Goal: Task Accomplishment & Management: Manage account settings

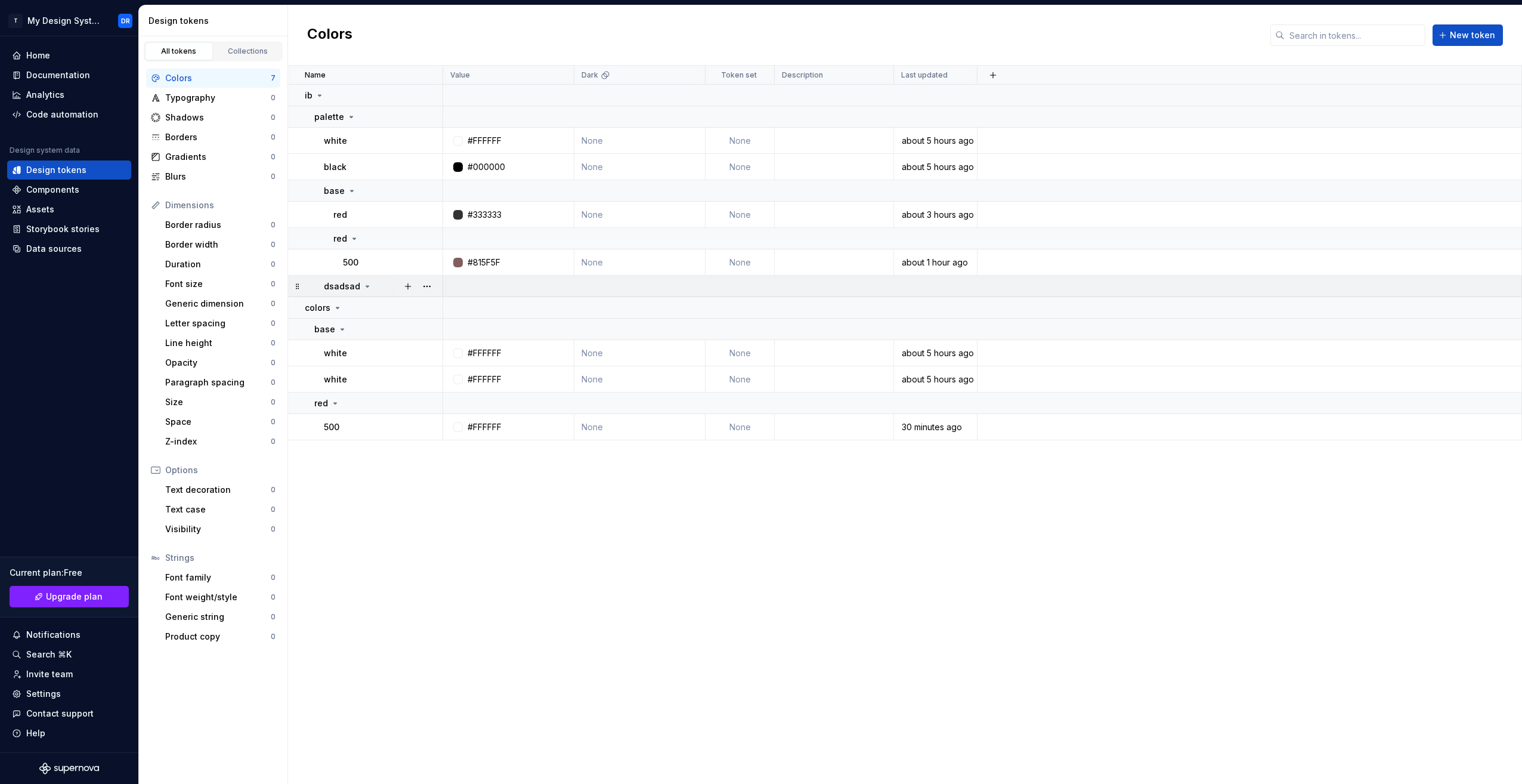
click at [366, 288] on icon at bounding box center [367, 286] width 9 height 9
click at [363, 285] on icon at bounding box center [367, 286] width 9 height 9
click at [353, 288] on p "dsadsad" at bounding box center [342, 286] width 36 height 12
drag, startPoint x: 353, startPoint y: 288, endPoint x: 365, endPoint y: 288, distance: 12.0
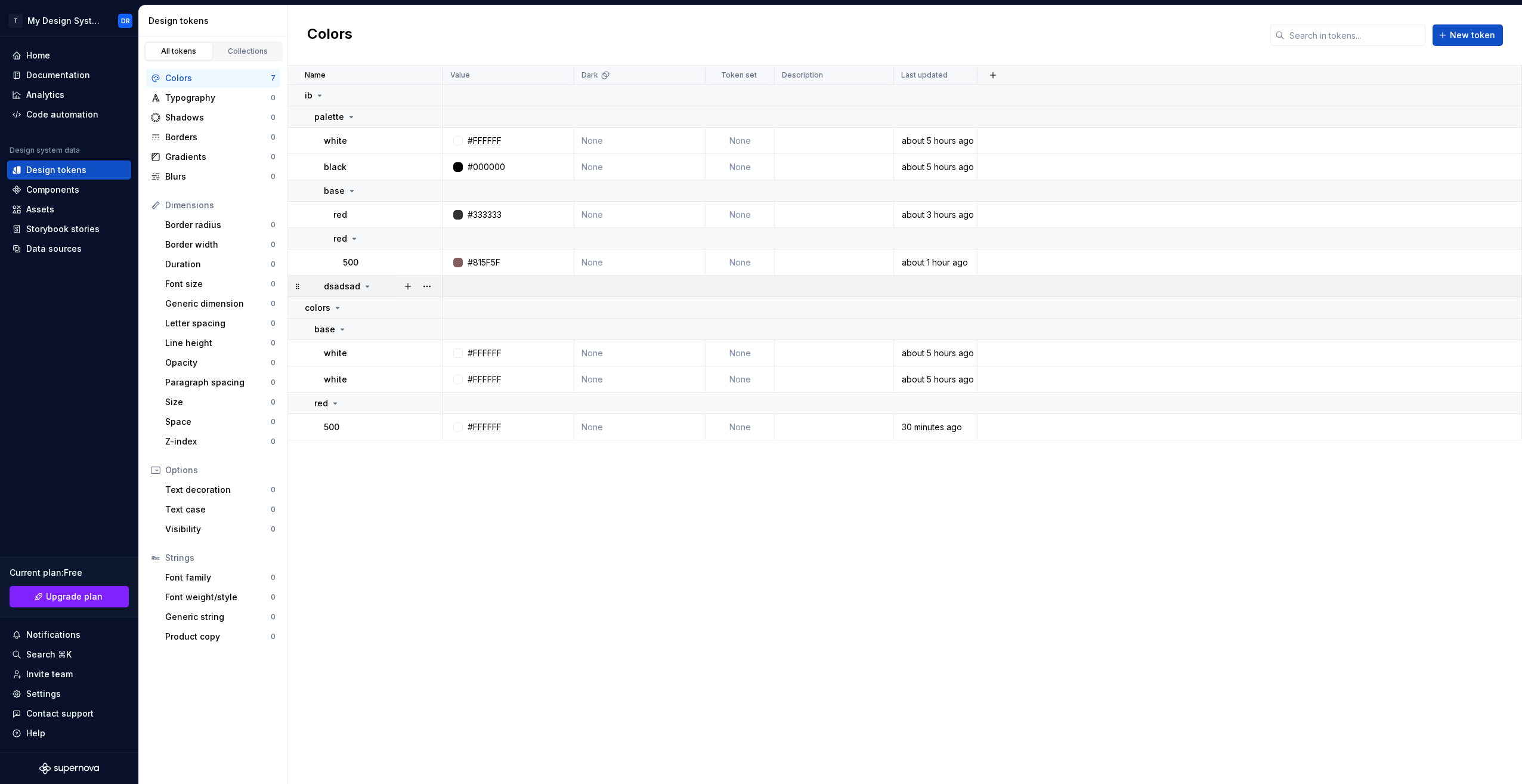
click at [365, 288] on icon at bounding box center [367, 286] width 9 height 9
click at [350, 117] on icon at bounding box center [351, 117] width 9 height 9
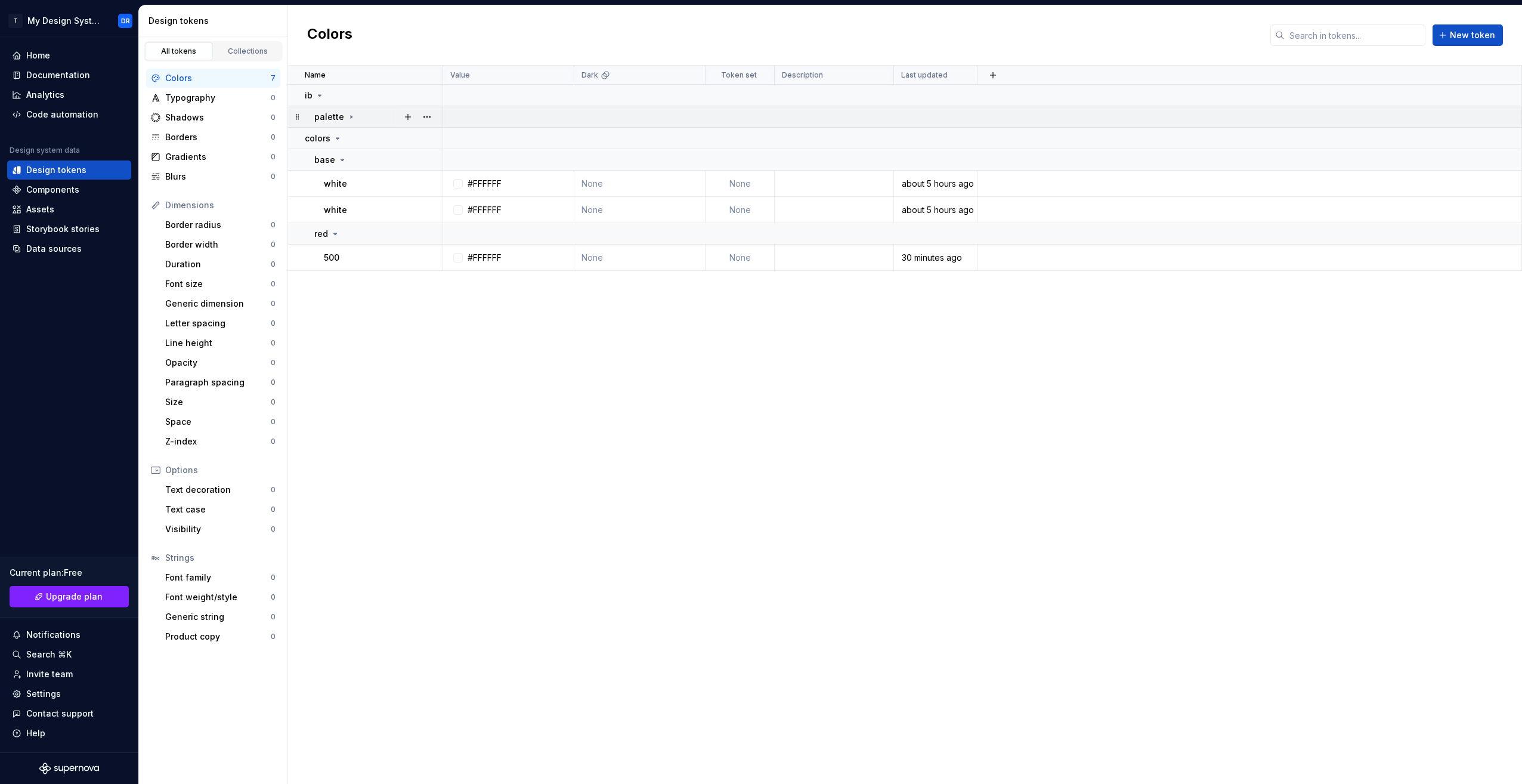
click at [350, 118] on icon at bounding box center [351, 117] width 9 height 9
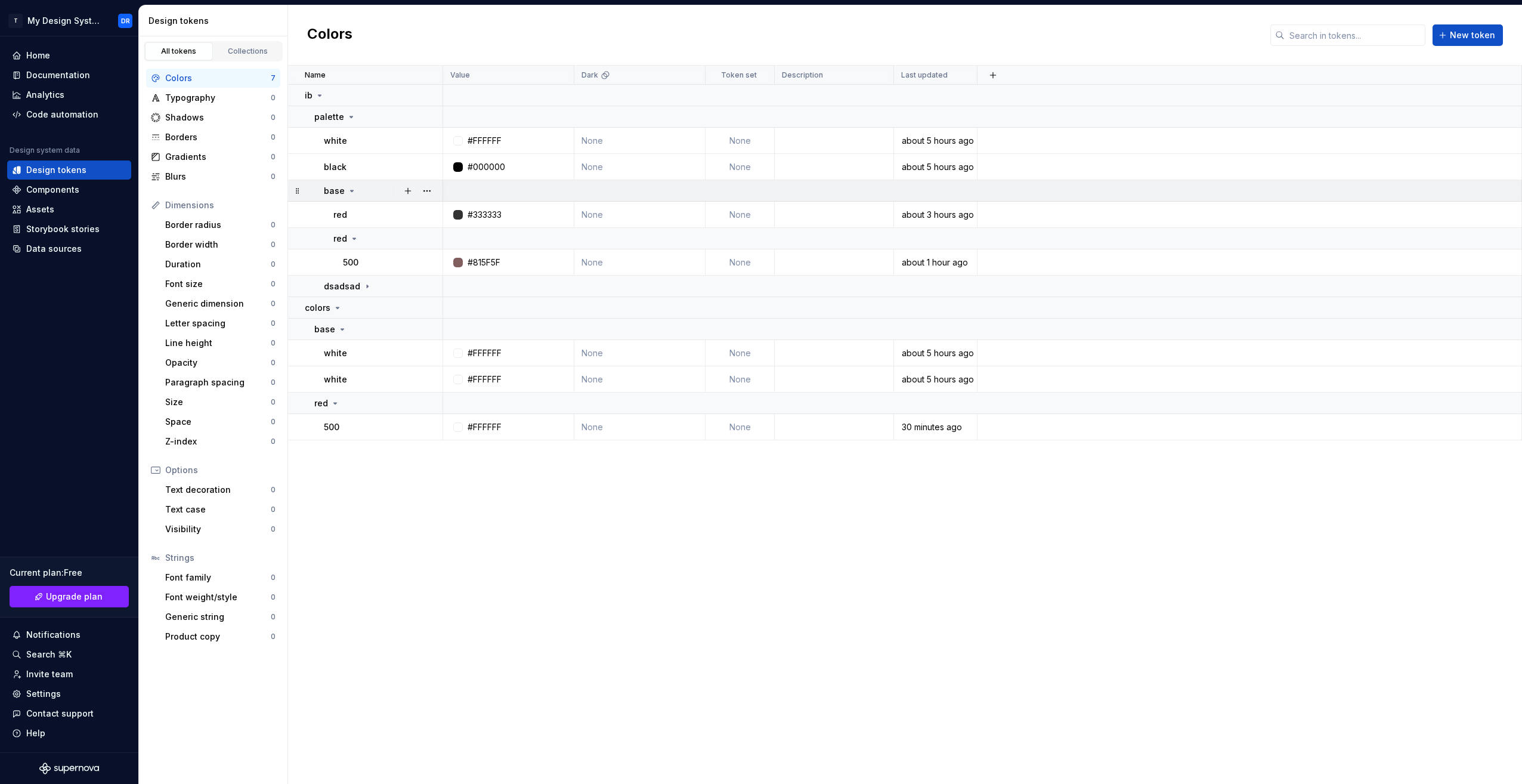
click at [357, 191] on div "base" at bounding box center [382, 191] width 118 height 12
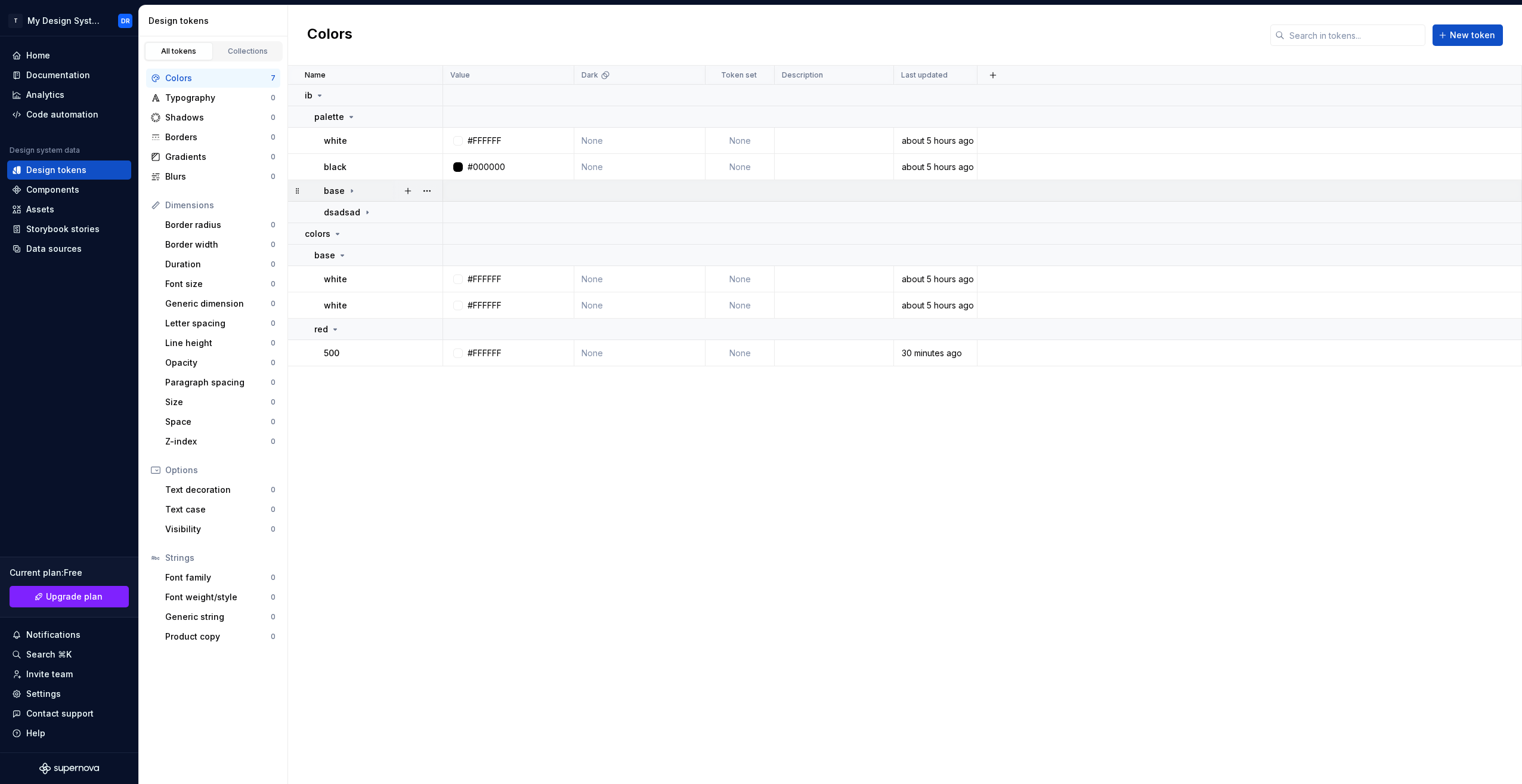
click at [357, 191] on div "base" at bounding box center [382, 191] width 118 height 12
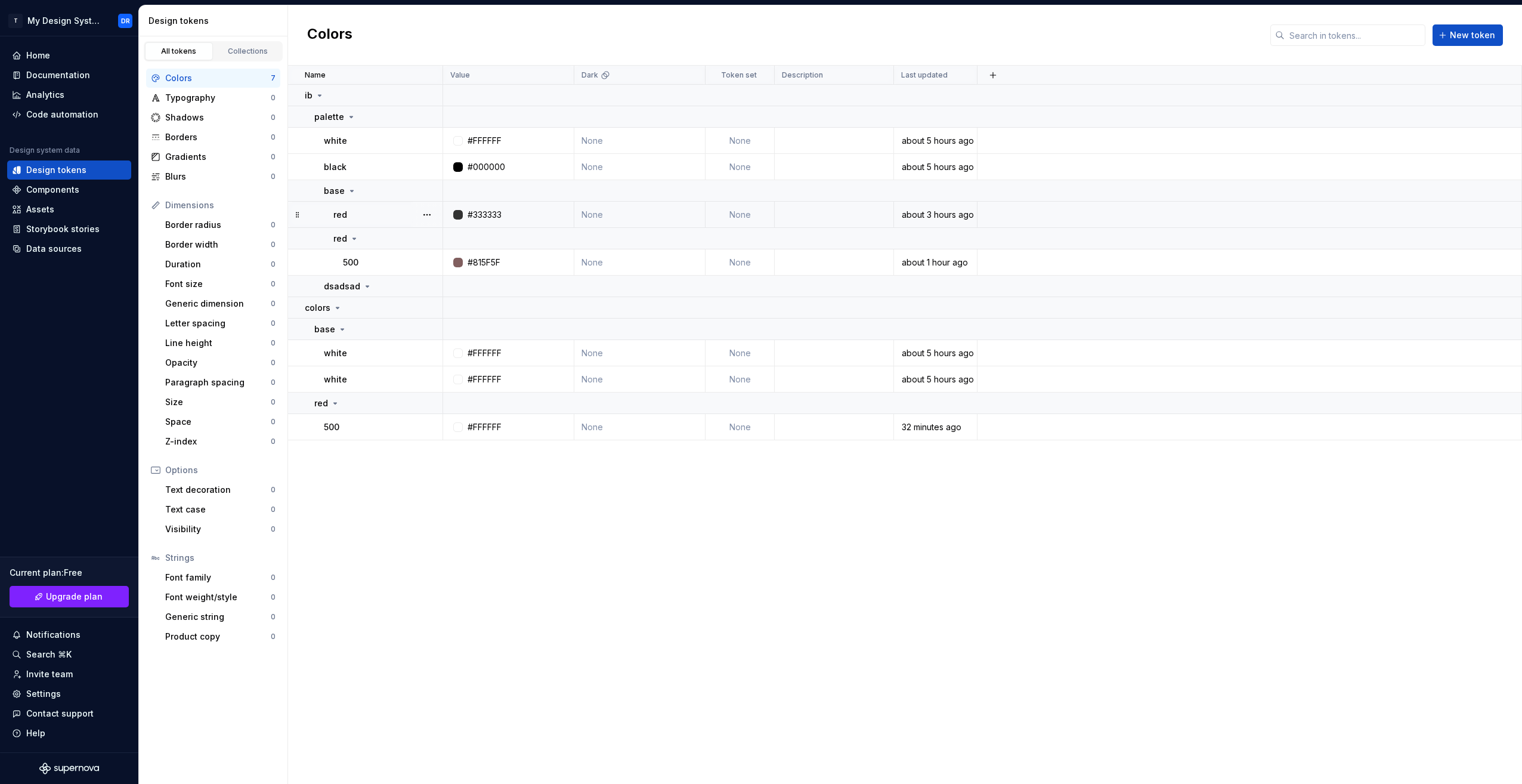
click at [338, 214] on p "red" at bounding box center [340, 215] width 14 height 12
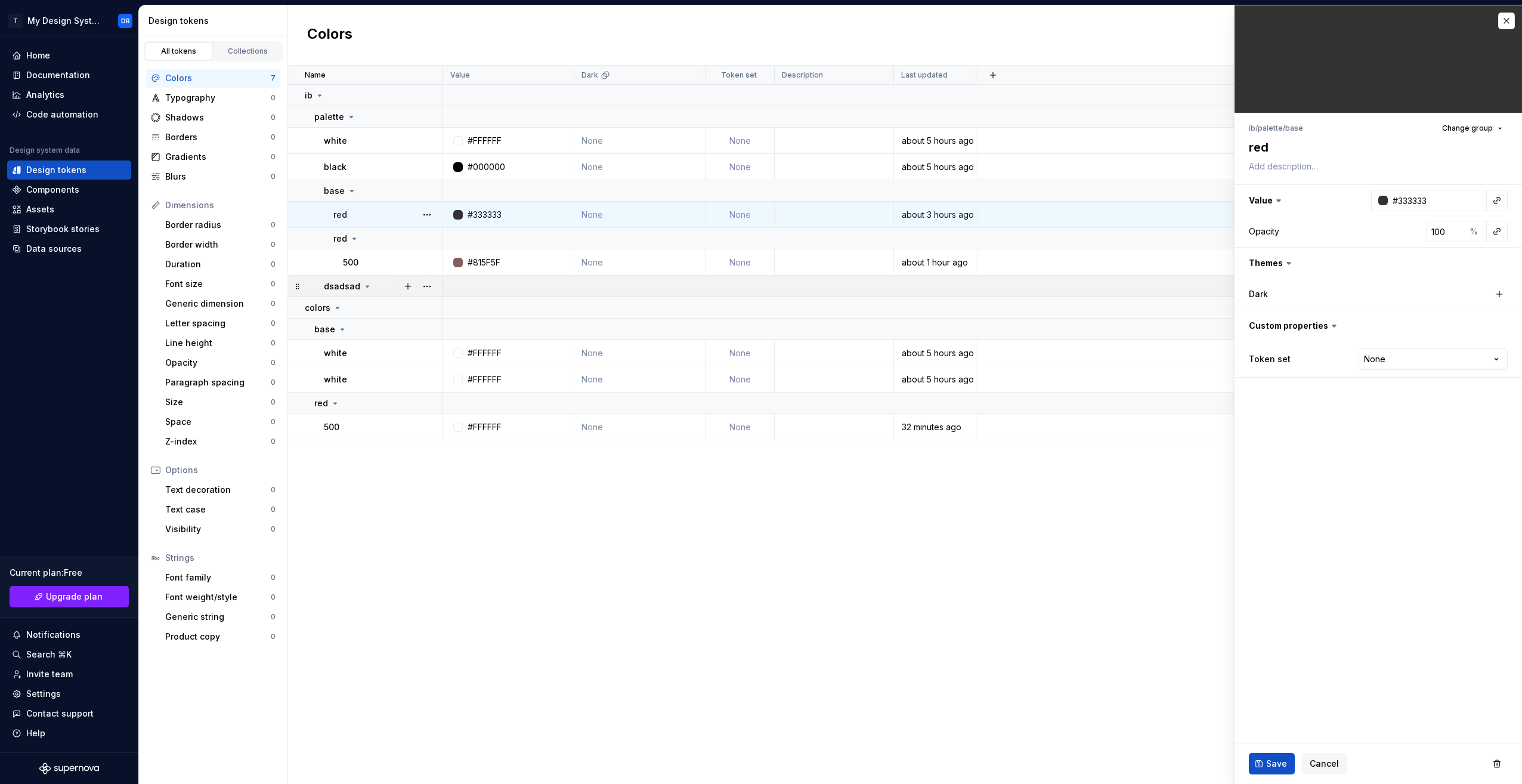
click at [356, 280] on p "dsadsad" at bounding box center [342, 286] width 36 height 12
click at [363, 290] on icon at bounding box center [367, 286] width 9 height 9
type textarea "*"
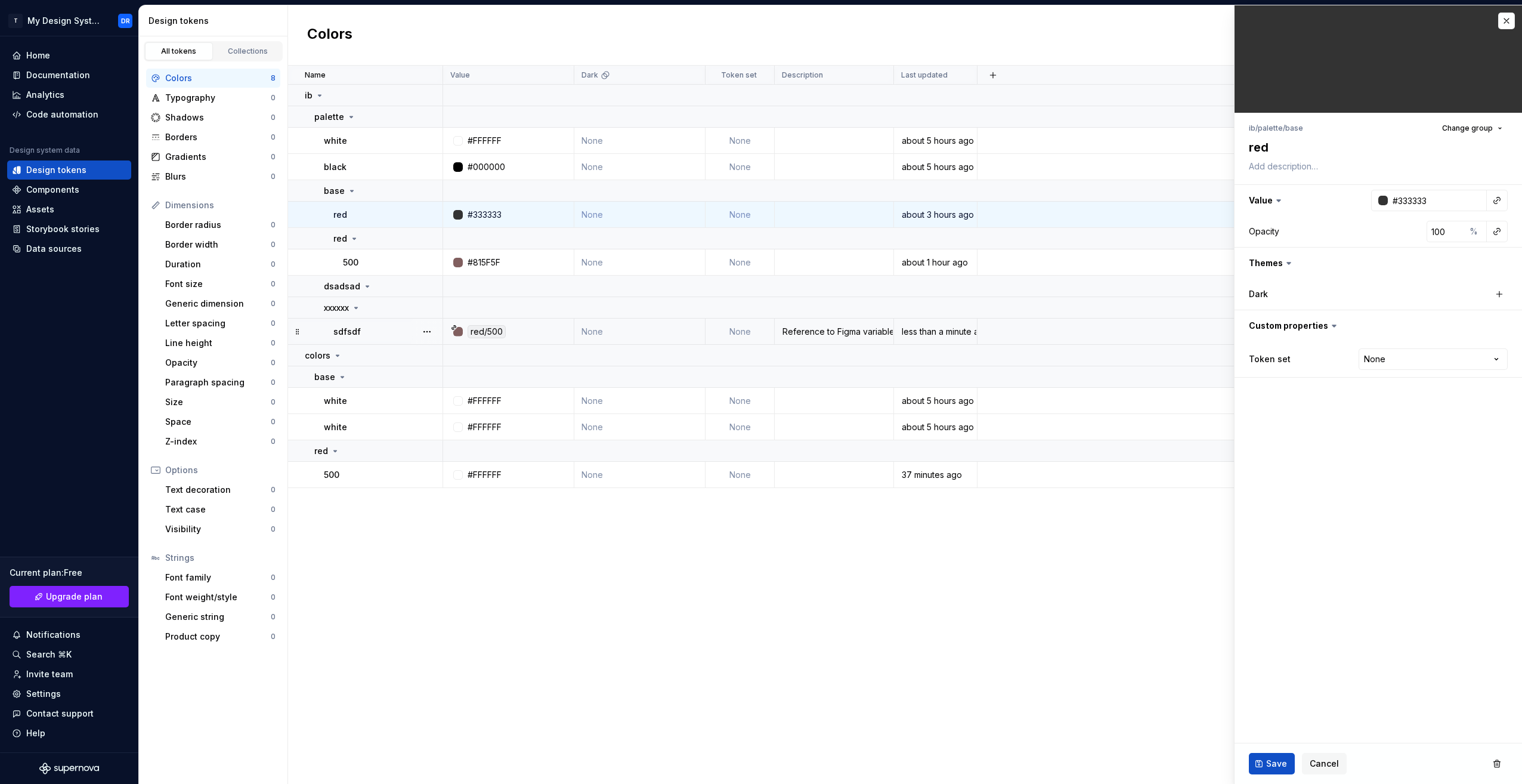
click at [849, 329] on div "Reference to Figma variable: ib/palette/base/red/500 (VariableID:74:3)" at bounding box center [834, 332] width 117 height 12
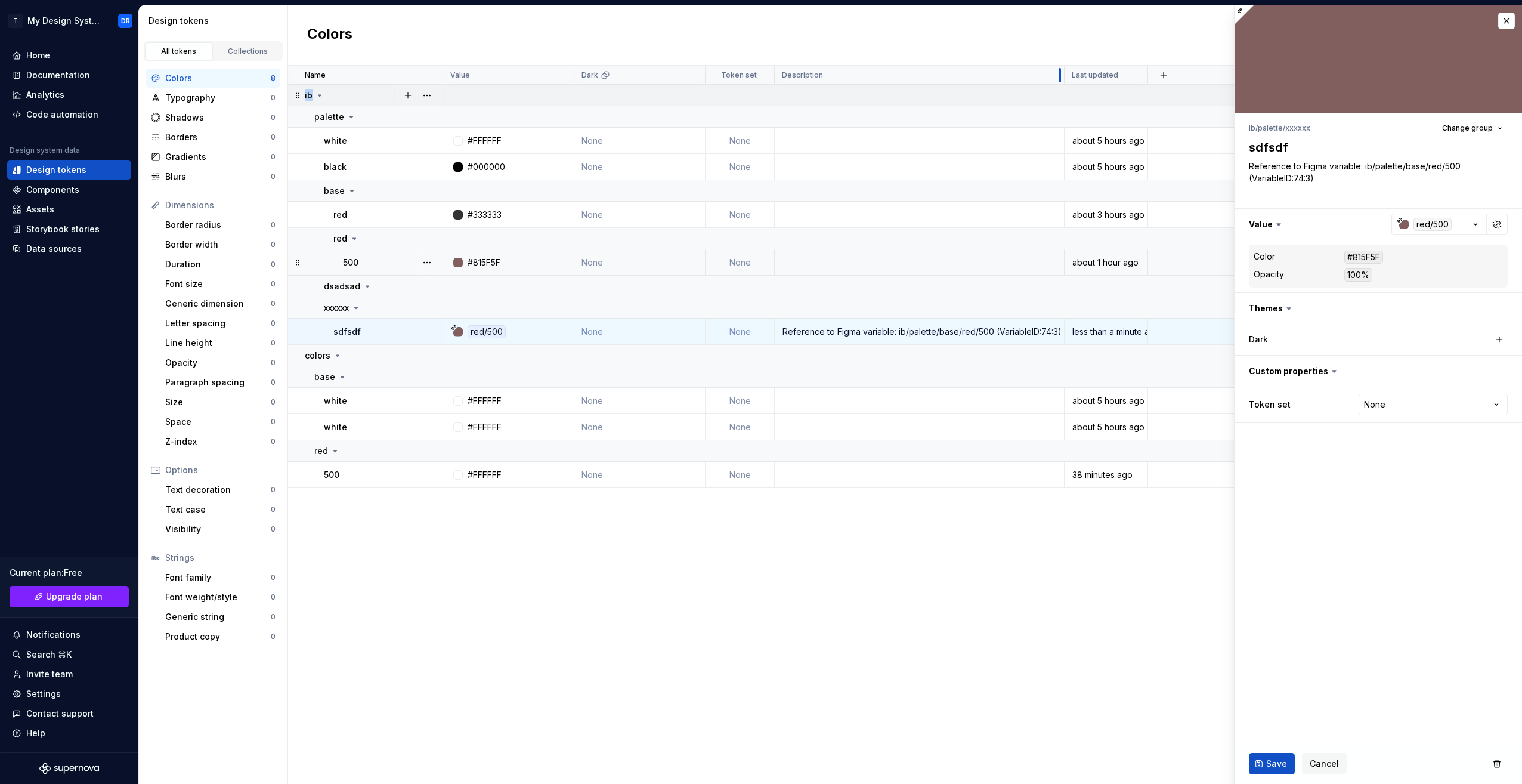
drag, startPoint x: 892, startPoint y: 76, endPoint x: 1063, endPoint y: 99, distance: 172.5
click at [1063, 99] on table "Name Value Dark Token set Description Last updated ib palette white #FFFFFF Non…" at bounding box center [905, 276] width 1234 height 422
click at [1329, 373] on icon at bounding box center [1334, 371] width 12 height 12
click at [1330, 368] on icon at bounding box center [1334, 371] width 12 height 12
click at [1292, 367] on button "button" at bounding box center [1378, 371] width 288 height 31
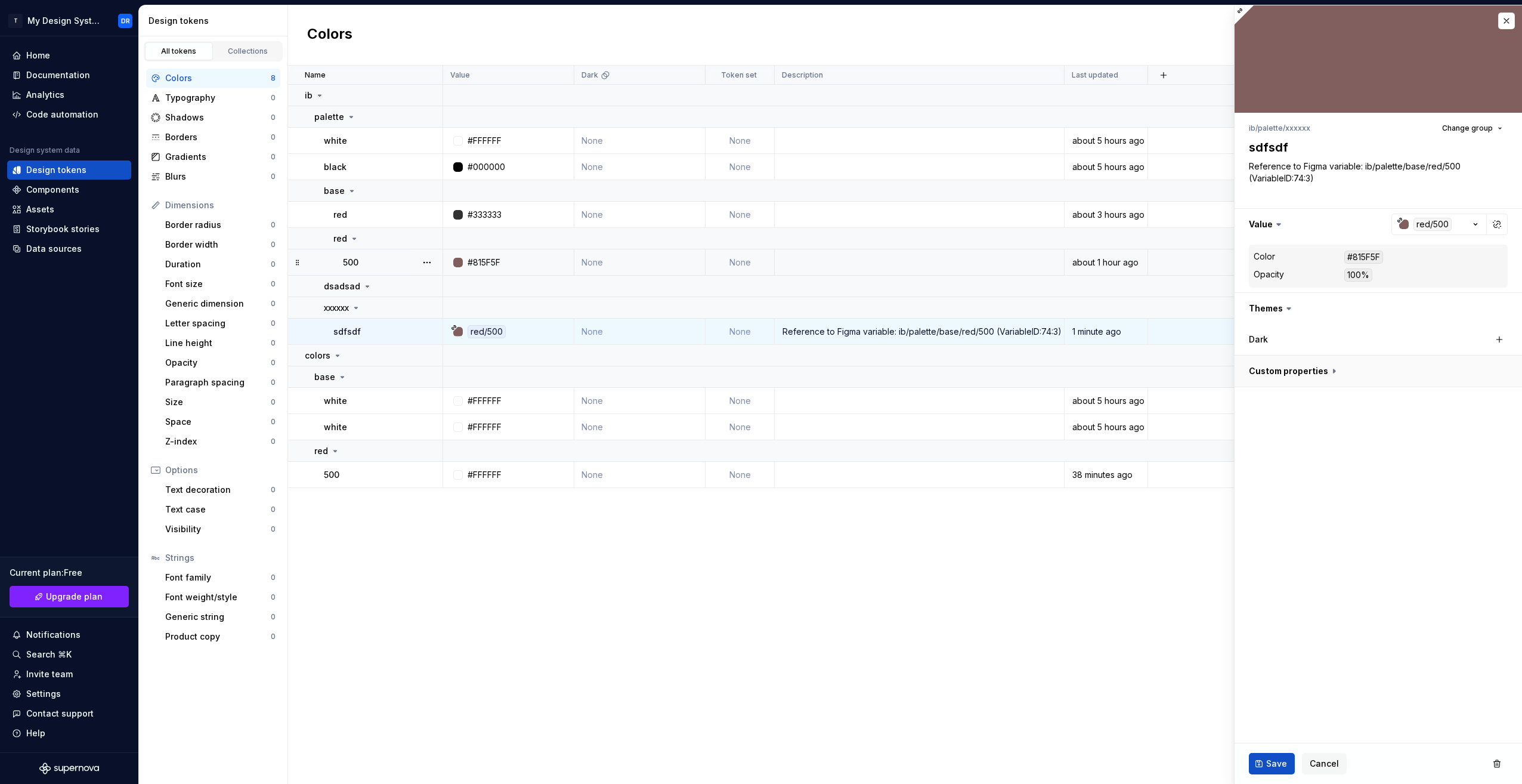
click at [1291, 367] on button "button" at bounding box center [1378, 371] width 288 height 31
type textarea "*"
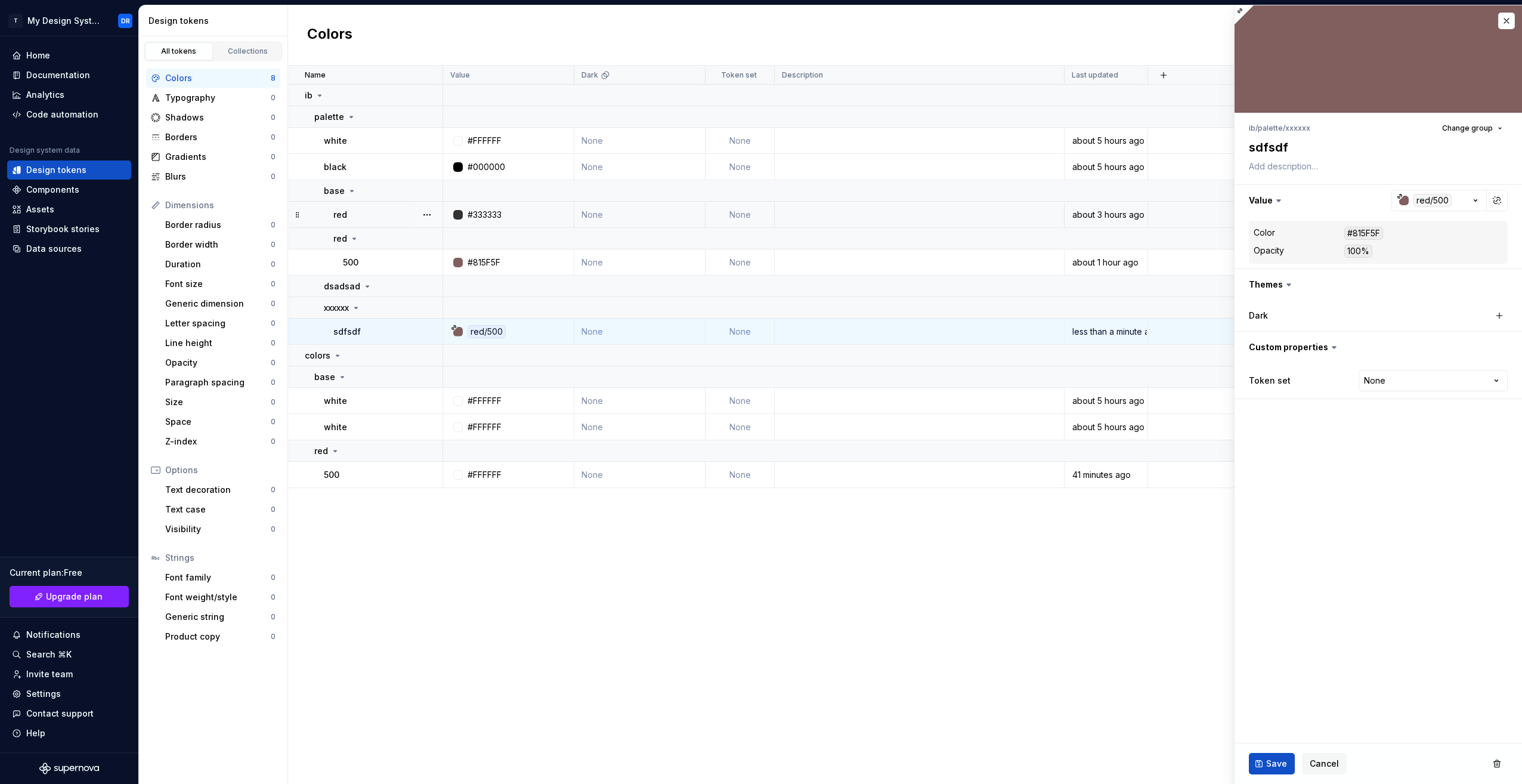
click at [457, 214] on div at bounding box center [458, 215] width 9 height 9
type textarea "*"
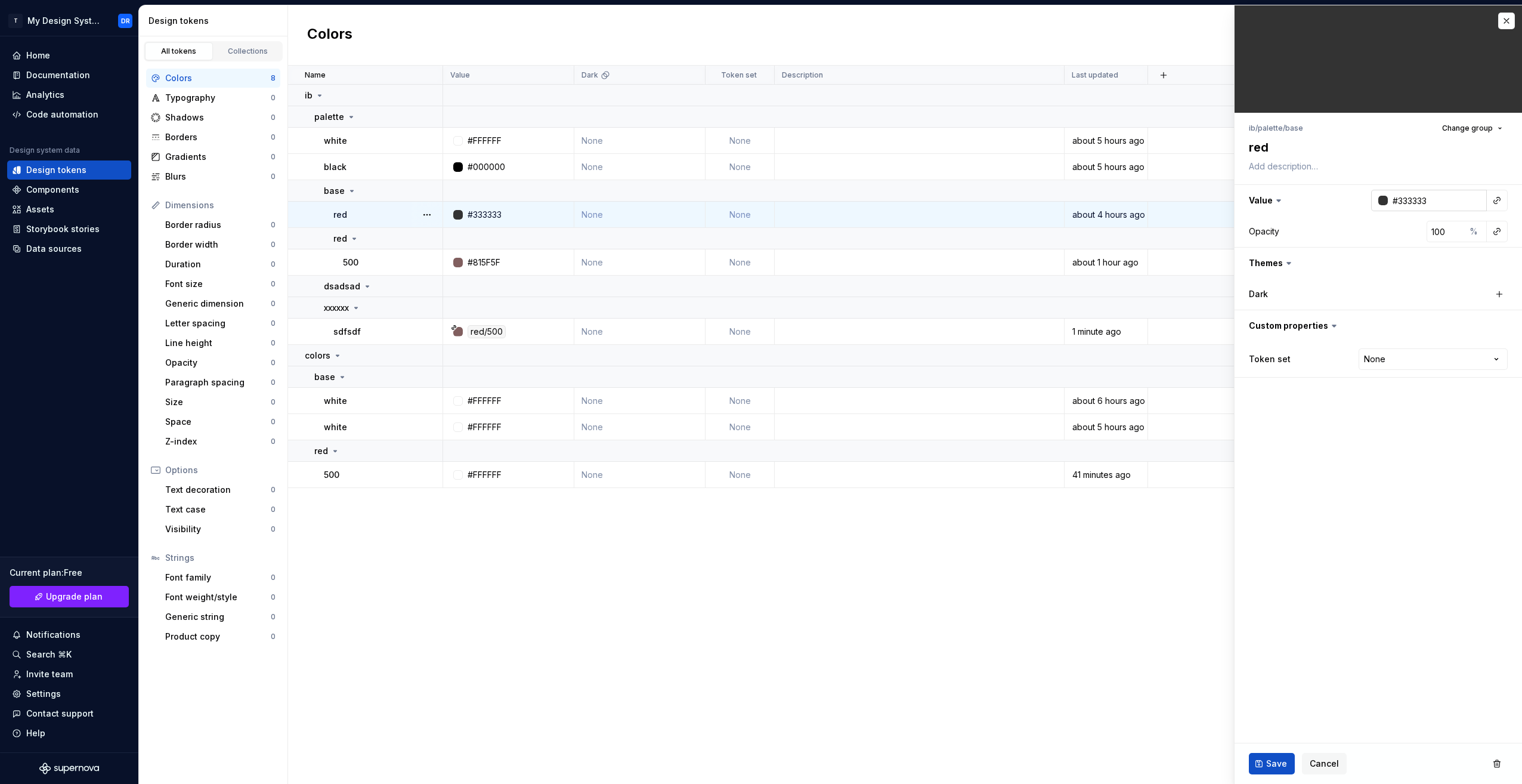
click at [1384, 196] on div at bounding box center [1383, 200] width 9 height 9
type input "#522F2F"
type input "*******"
type input "#743030"
type input "*******"
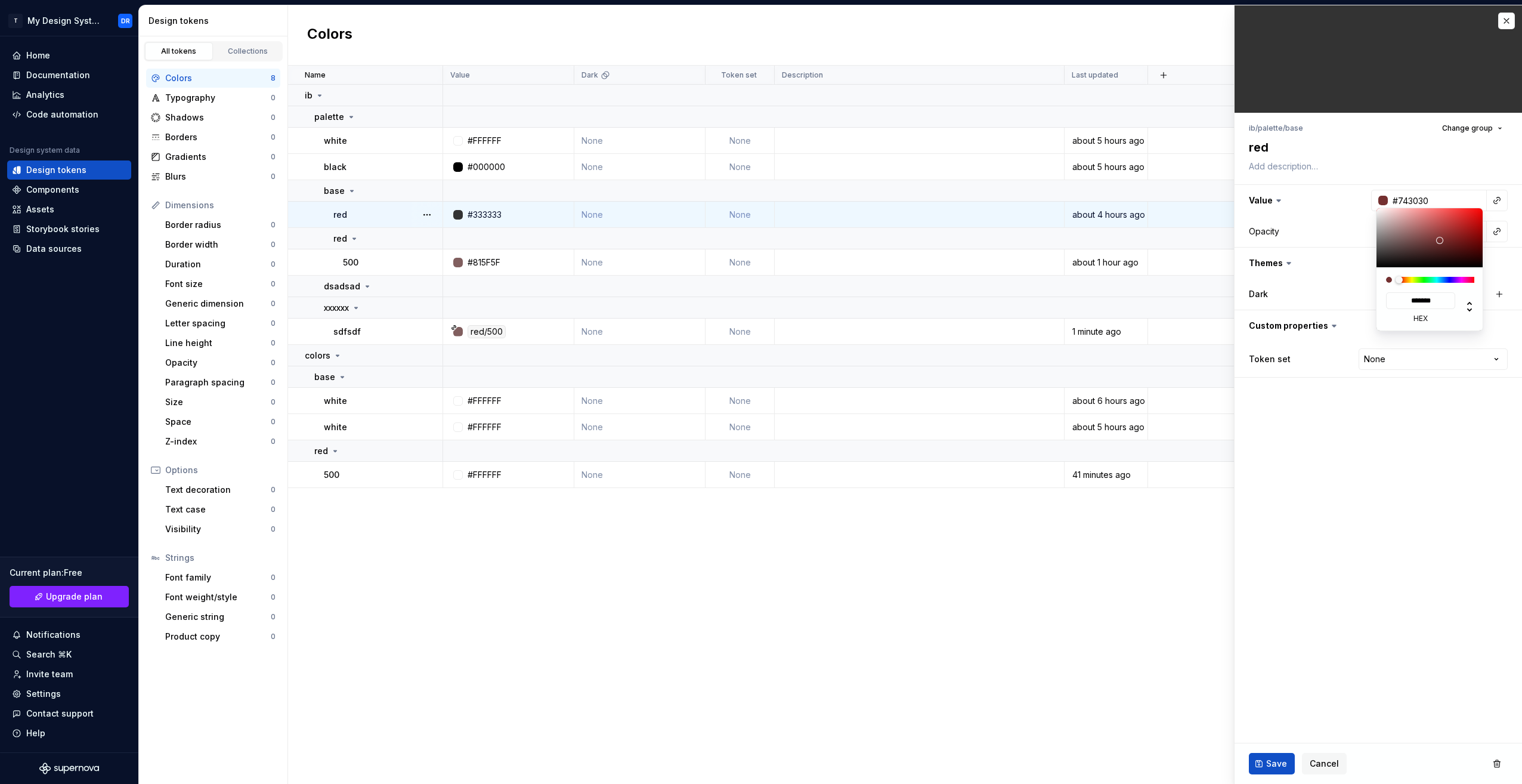
type input "#9B2828"
type input "*******"
type input "#C41515"
type input "*******"
type input "#DD0606"
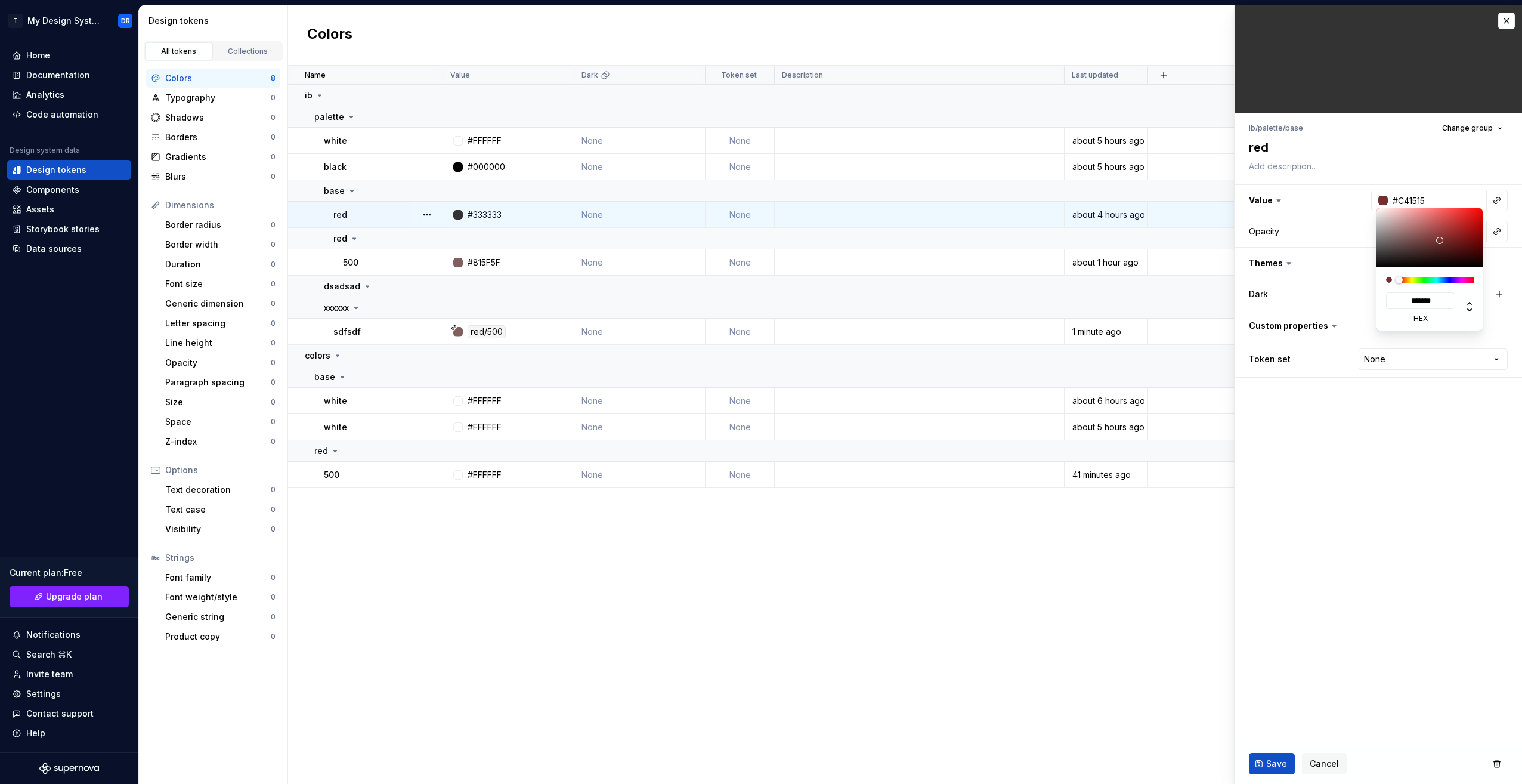
type input "*******"
type input "#E30303"
type input "*******"
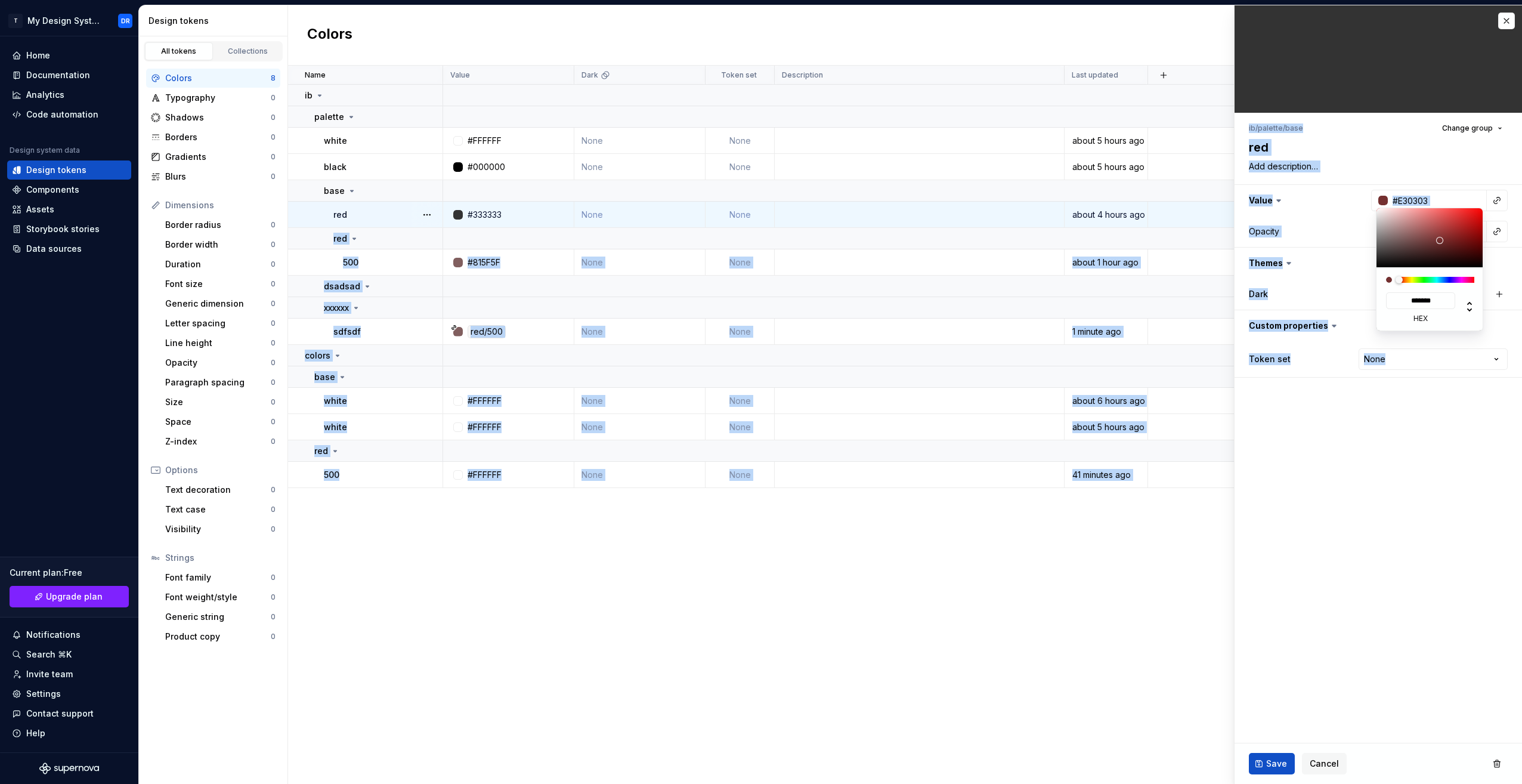
type input "#ED0000"
type input "*******"
drag, startPoint x: 1423, startPoint y: 248, endPoint x: 1485, endPoint y: 213, distance: 71.2
click at [1485, 213] on html "T My Design System DR Home Documentation Analytics Code automation Design syste…" at bounding box center [761, 392] width 1522 height 784
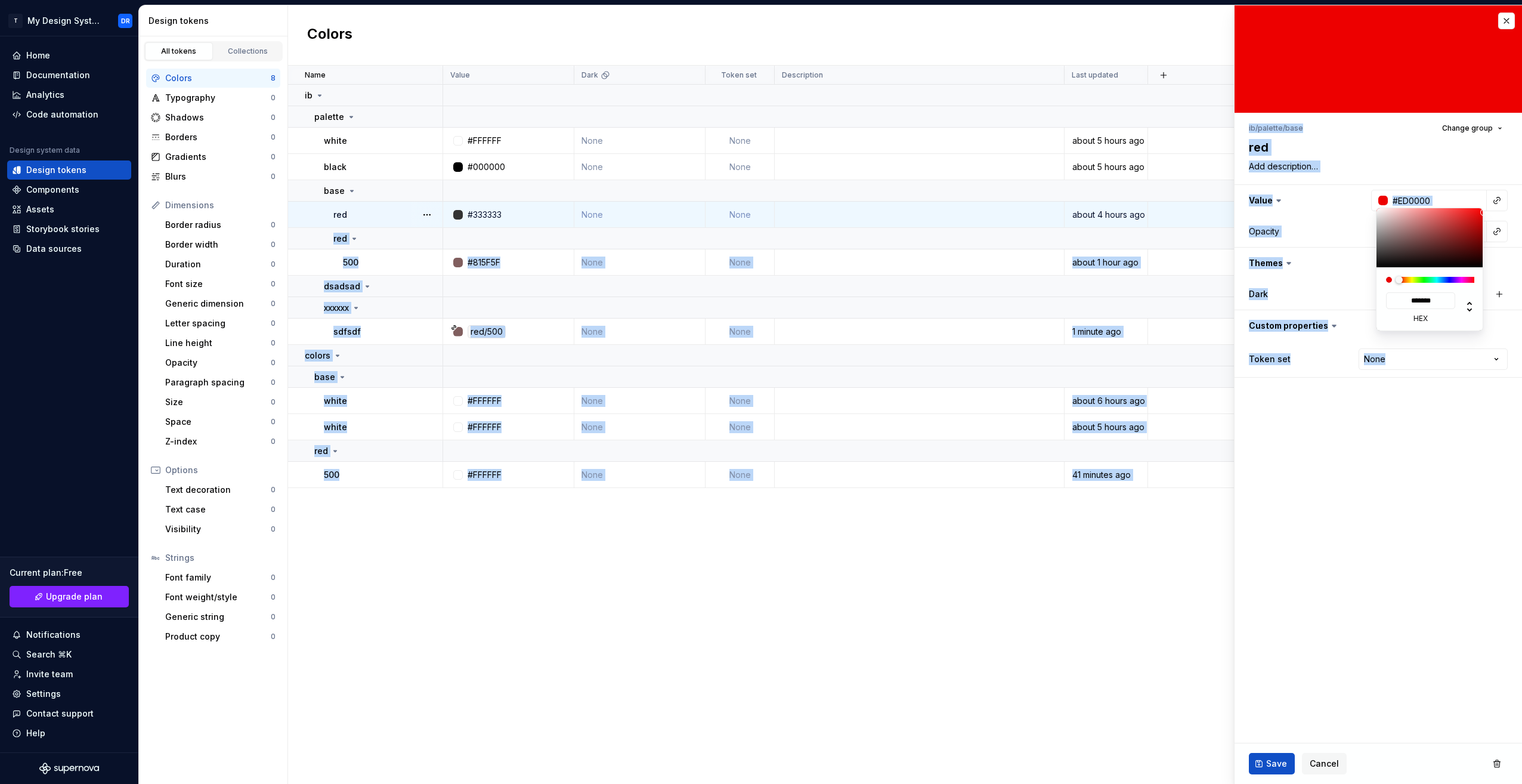
click at [1422, 454] on html "T My Design System DR Home Documentation Analytics Code automation Design syste…" at bounding box center [761, 392] width 1522 height 784
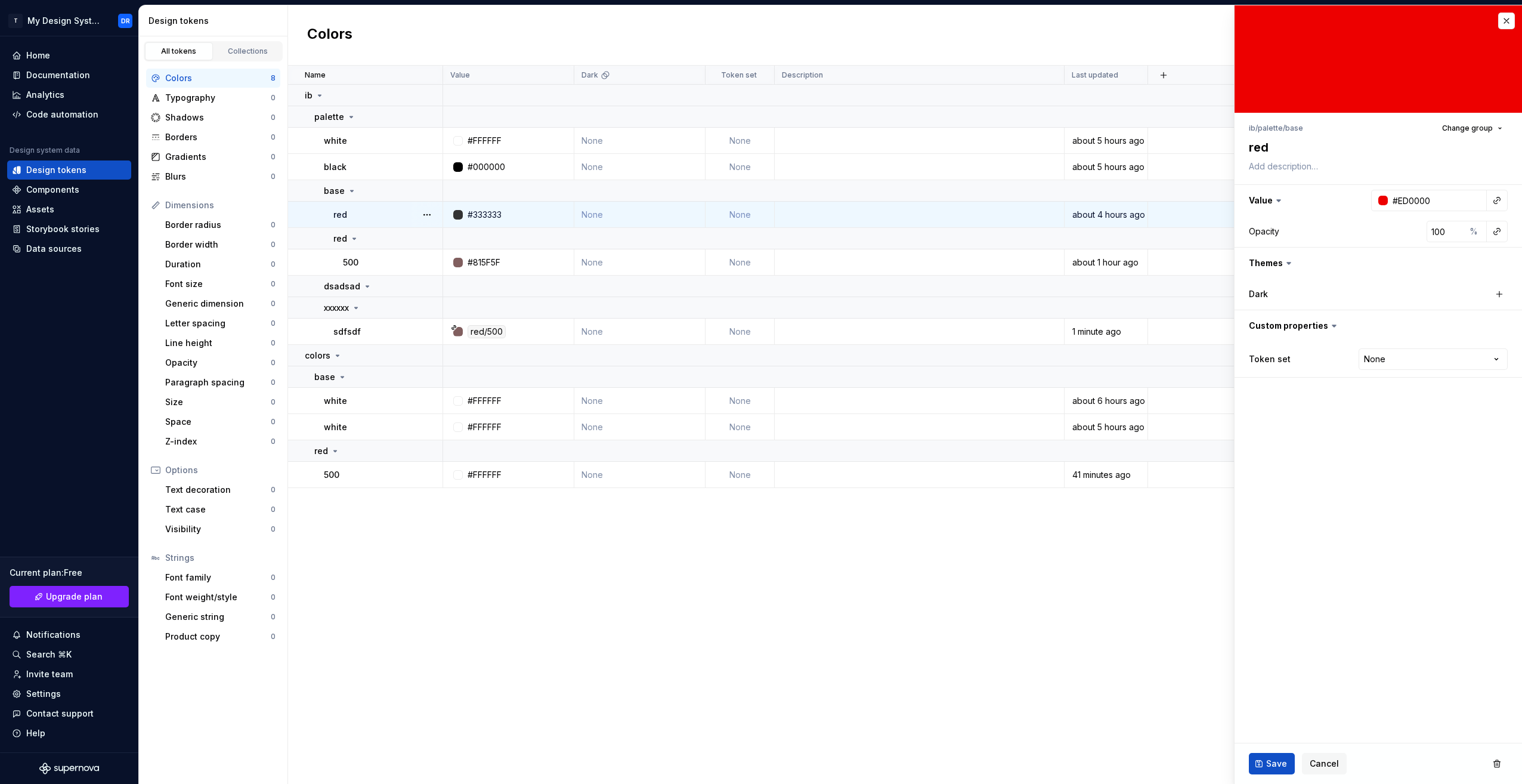
click at [1412, 415] on html "T My Design System DR Home Documentation Analytics Code automation Design syste…" at bounding box center [761, 392] width 1522 height 784
click at [1273, 765] on span "Save" at bounding box center [1277, 764] width 21 height 12
type textarea "*"
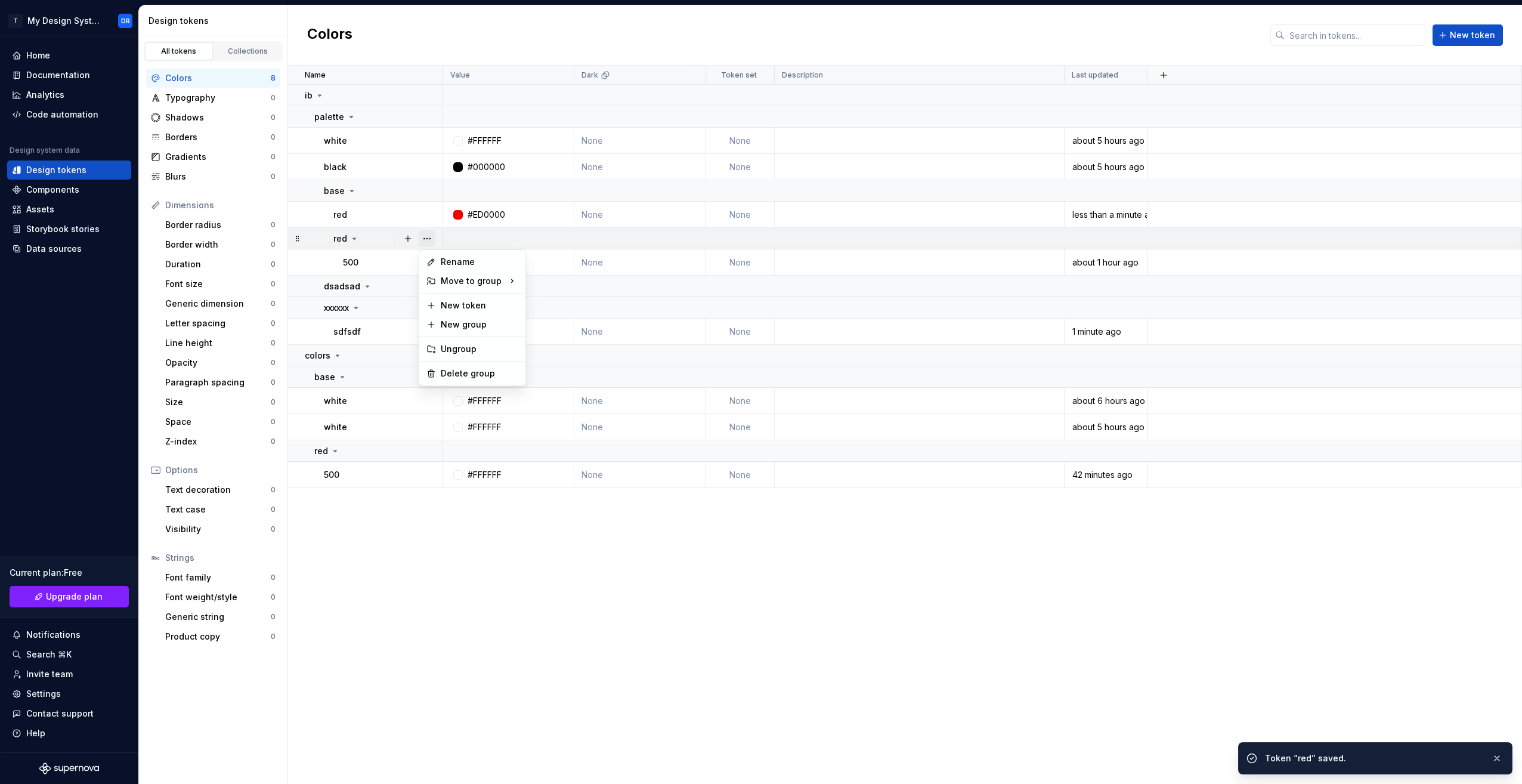
click at [431, 238] on button "button" at bounding box center [427, 238] width 16 height 16
click at [468, 369] on div "Delete group" at bounding box center [480, 373] width 78 height 12
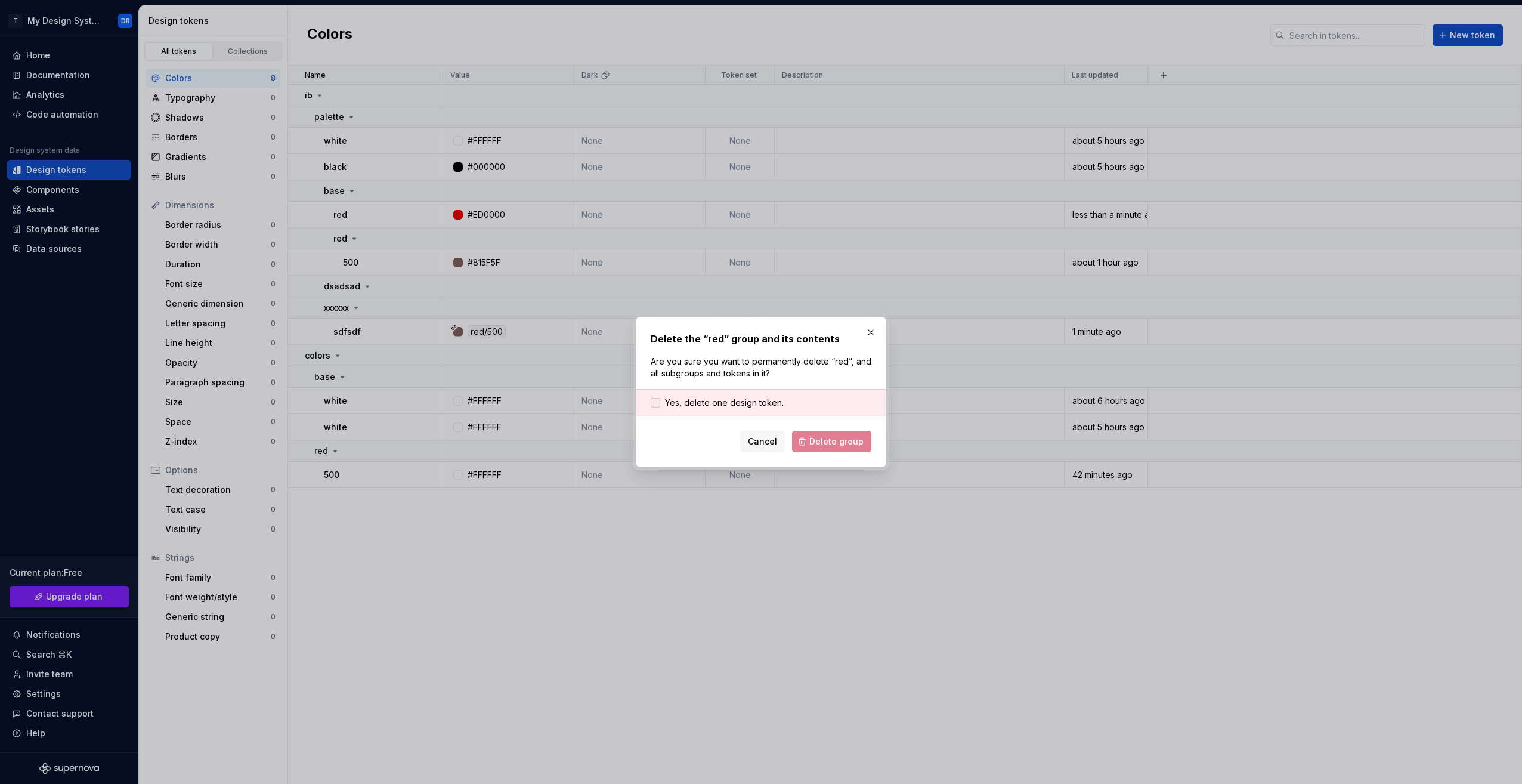
click at [673, 403] on span "Yes, delete one design token." at bounding box center [724, 403] width 118 height 12
click at [845, 437] on span "Delete group" at bounding box center [836, 441] width 54 height 12
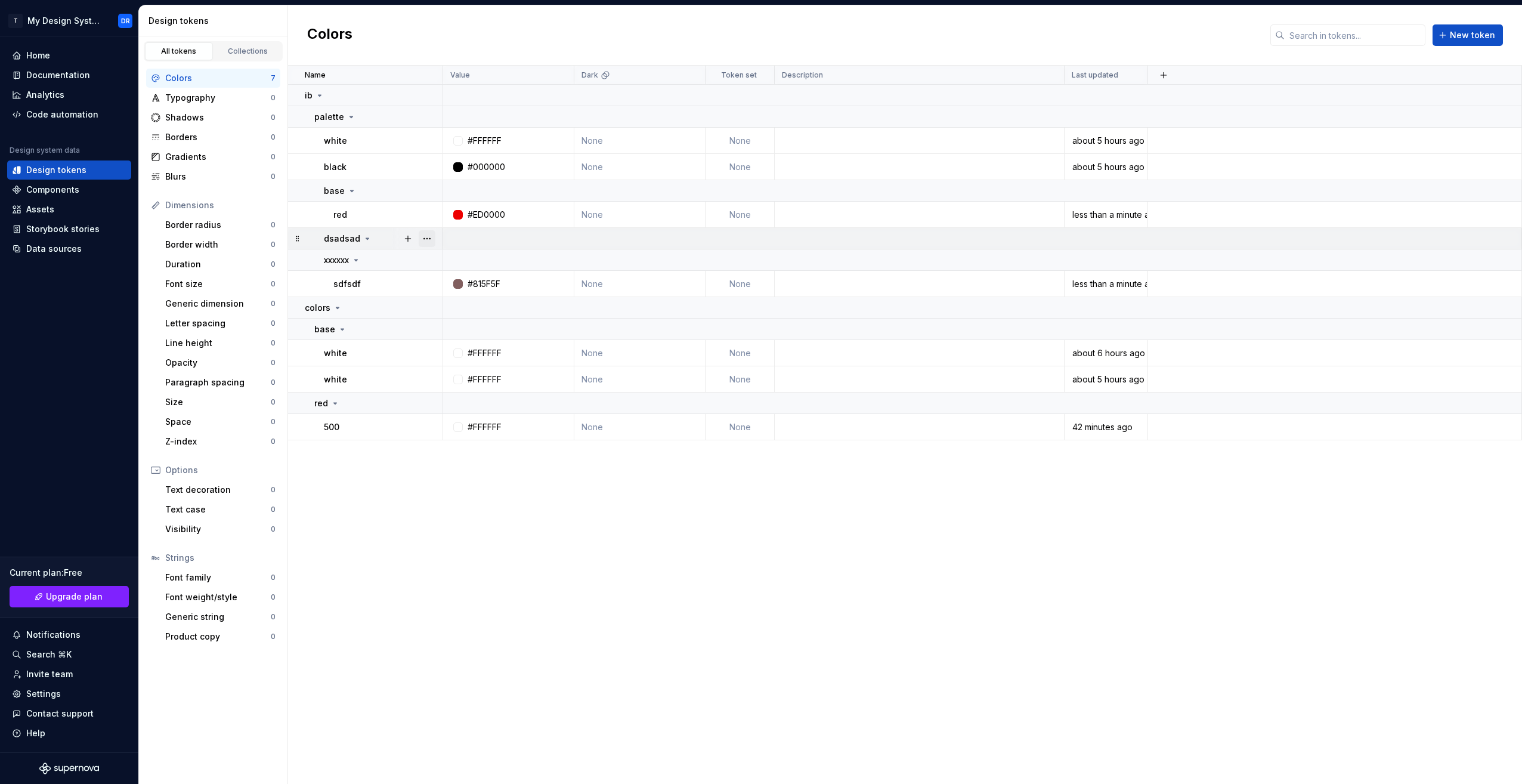
click at [430, 238] on button "button" at bounding box center [427, 238] width 16 height 16
click at [468, 373] on div "Delete group" at bounding box center [480, 373] width 78 height 12
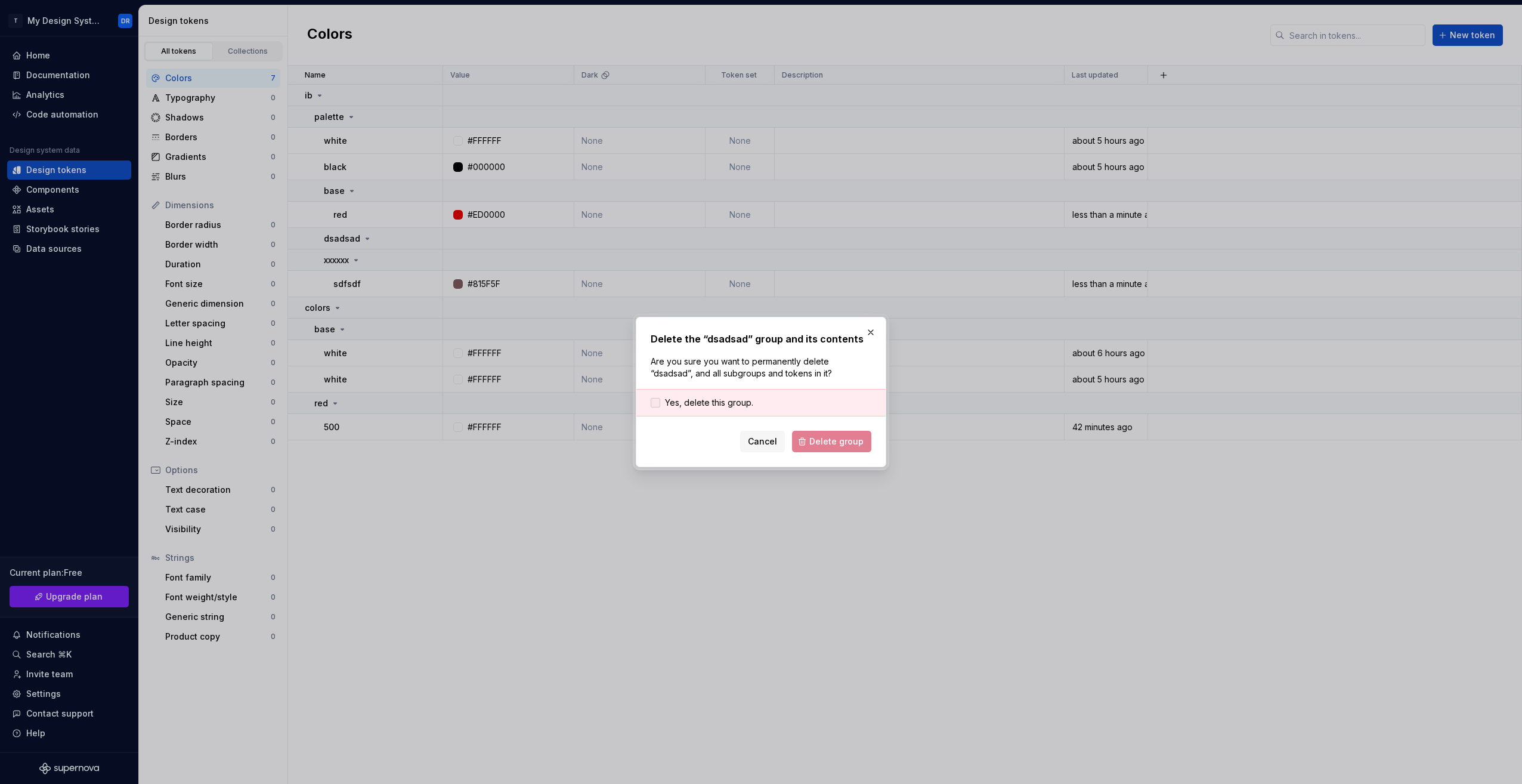
click at [693, 397] on span "Yes, delete this group." at bounding box center [709, 403] width 88 height 12
click at [846, 446] on span "Delete group" at bounding box center [836, 441] width 54 height 12
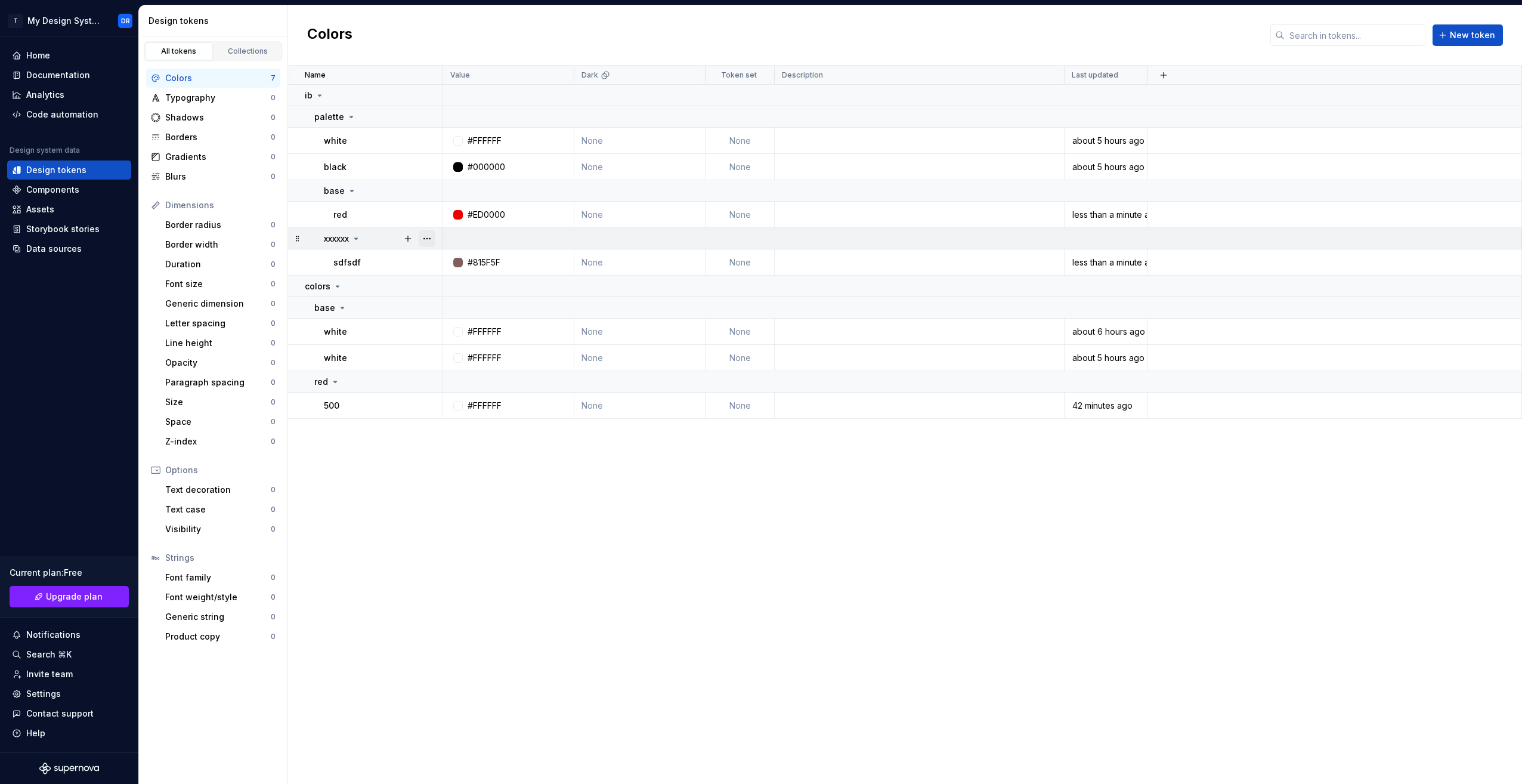
click at [428, 241] on button "button" at bounding box center [427, 238] width 16 height 16
click at [473, 363] on div "Rename Move to group New token New group Ungroup Delete group" at bounding box center [472, 317] width 107 height 136
click at [475, 370] on div "Delete group" at bounding box center [480, 373] width 78 height 12
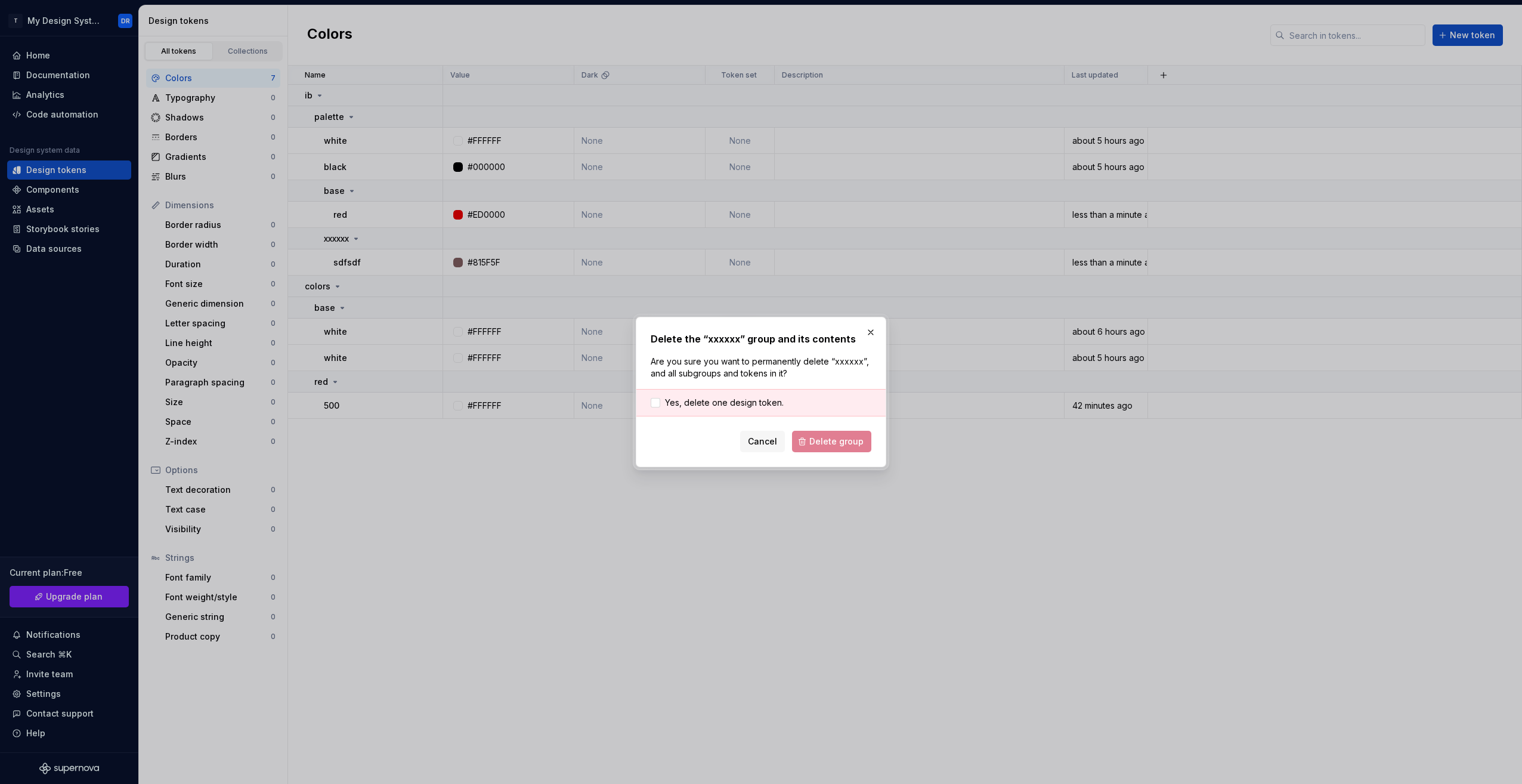
click at [714, 396] on div "Yes, delete one design token." at bounding box center [761, 403] width 249 height 28
click at [684, 409] on div "Yes, delete one design token." at bounding box center [761, 403] width 249 height 28
drag, startPoint x: 652, startPoint y: 407, endPoint x: 662, endPoint y: 405, distance: 10.2
click at [655, 407] on div at bounding box center [655, 402] width 9 height 9
click at [835, 443] on span "Delete group" at bounding box center [836, 441] width 54 height 12
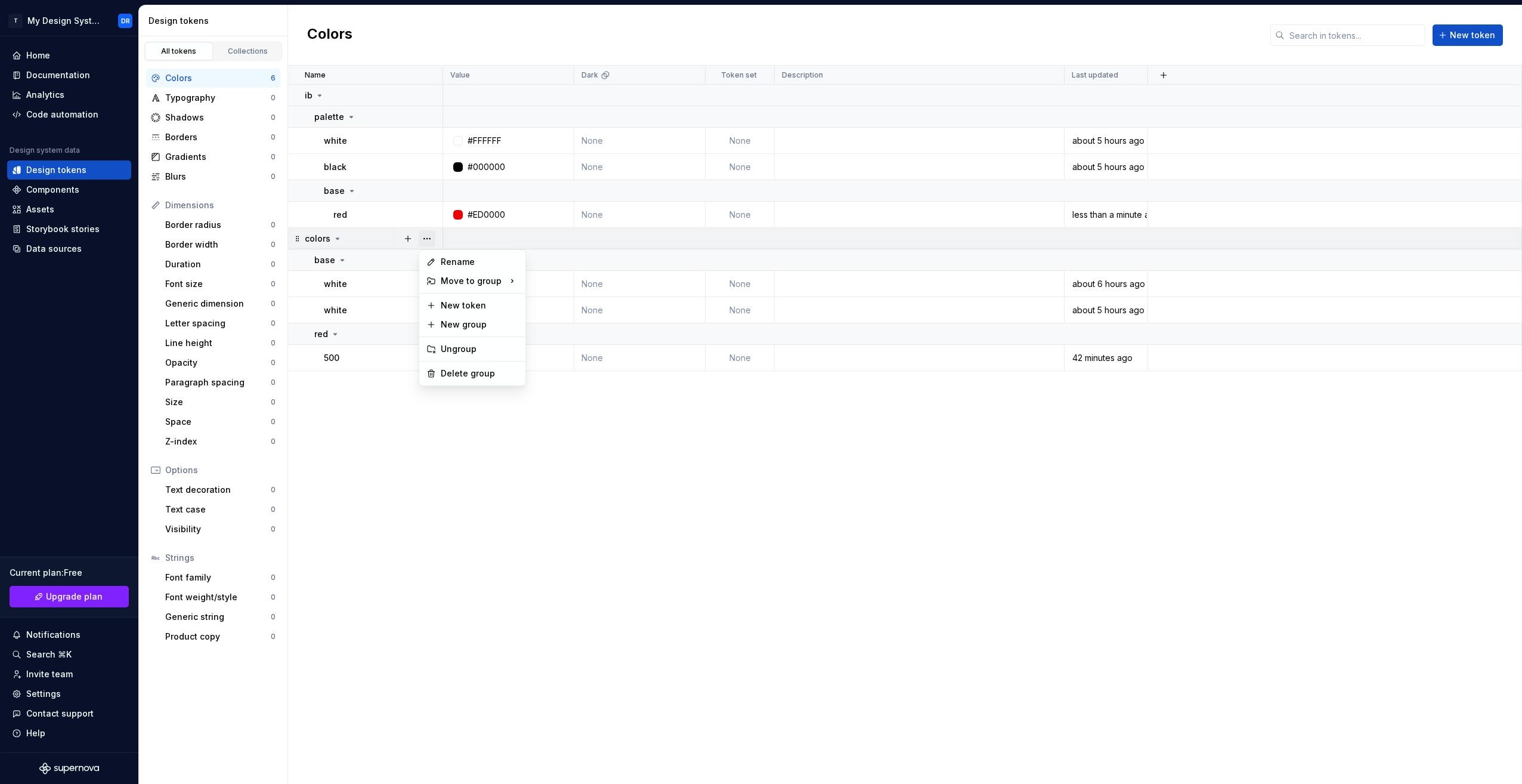
click at [429, 242] on button "button" at bounding box center [427, 238] width 16 height 16
click at [476, 373] on div "Delete group" at bounding box center [480, 373] width 78 height 12
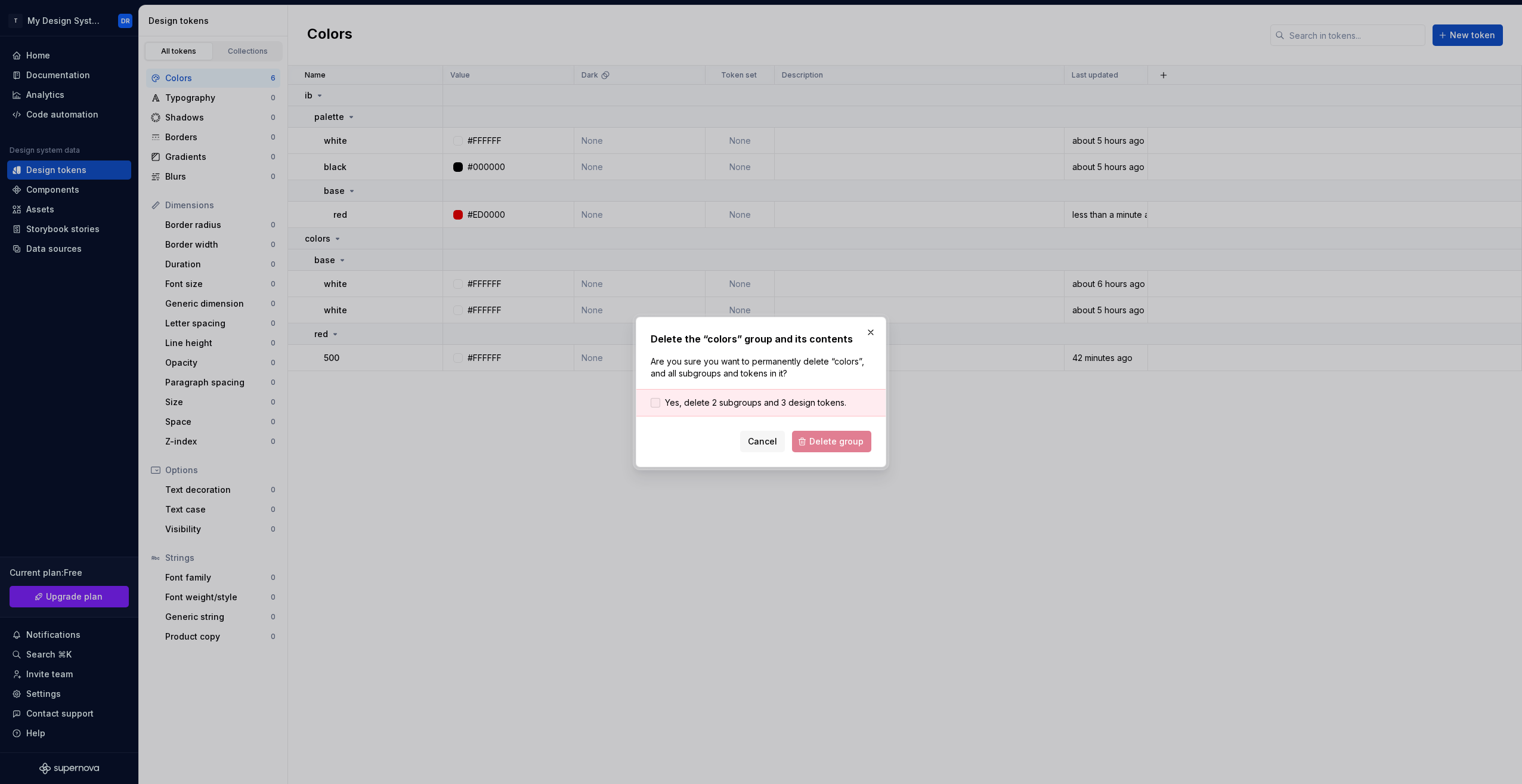
click at [671, 402] on span "Yes, delete 2 subgroups and 3 design tokens." at bounding box center [755, 403] width 181 height 12
click at [829, 439] on span "Delete group" at bounding box center [836, 441] width 54 height 12
